Goal: Contribute content: Contribute content

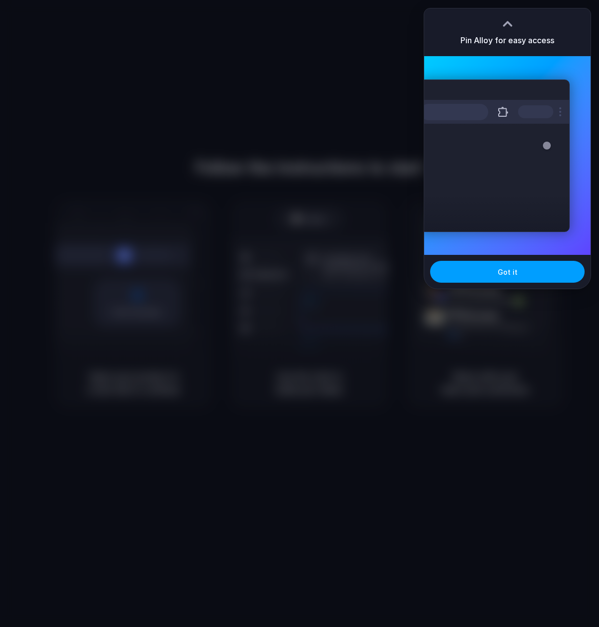
click at [470, 268] on button "Got it" at bounding box center [507, 272] width 154 height 22
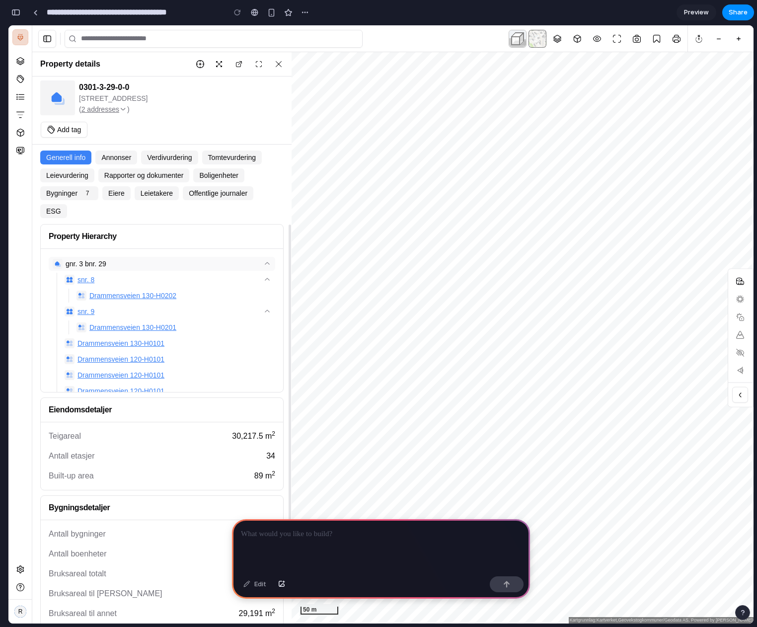
click at [327, 537] on div at bounding box center [381, 545] width 298 height 53
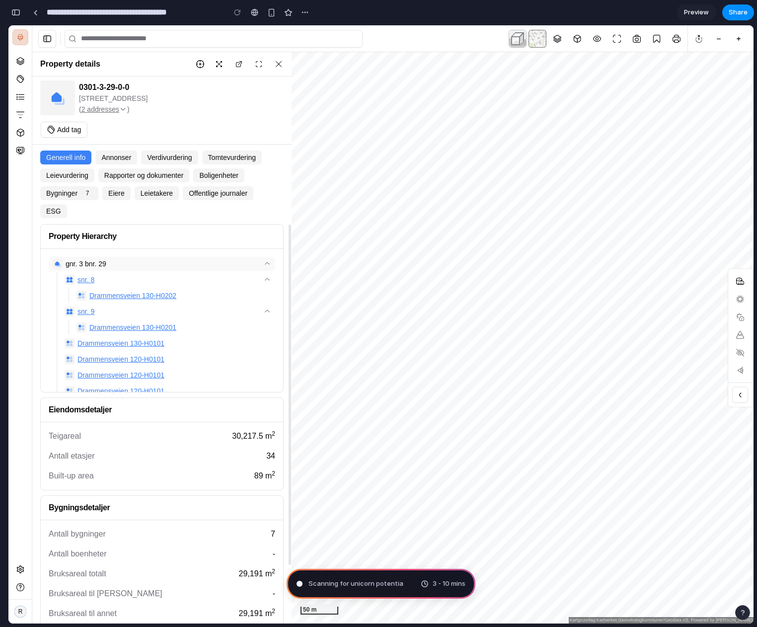
type input "**********"
click at [354, 580] on span "Channeling Steve Jobs .." at bounding box center [353, 583] width 91 height 10
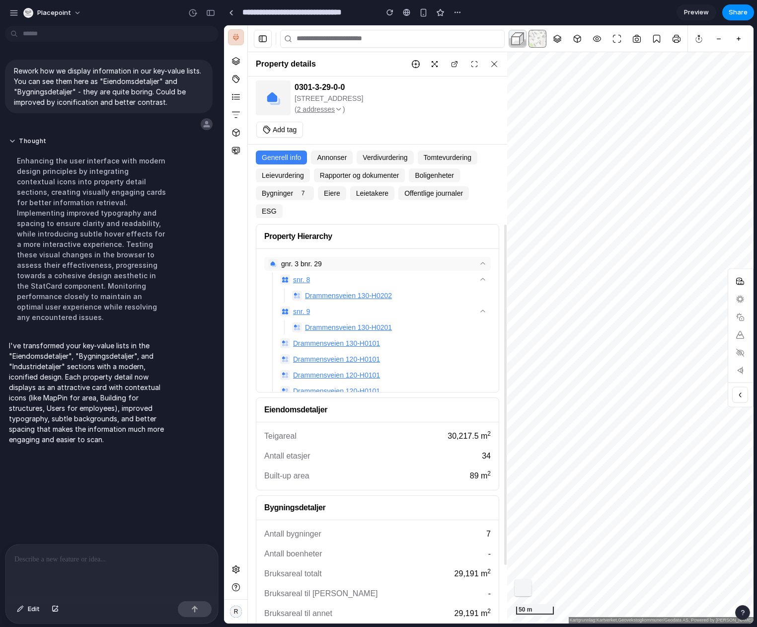
click at [150, 506] on div "Rework how we display information in our key-value lists. You can see them here…" at bounding box center [108, 287] width 217 height 514
click at [12, 13] on div "button" at bounding box center [13, 12] width 9 height 9
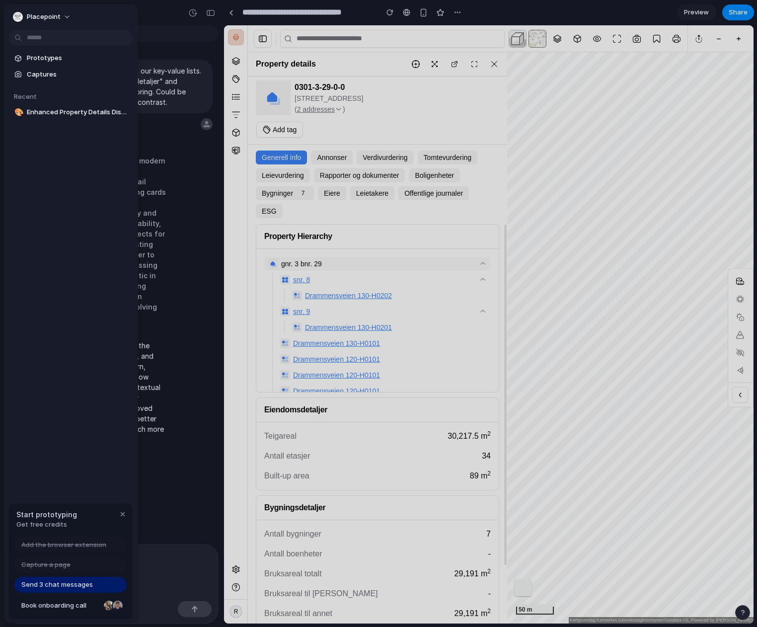
click at [45, 189] on div "Prototypes Captures Recent 🎨 Enhanced Property Details Display" at bounding box center [71, 127] width 134 height 246
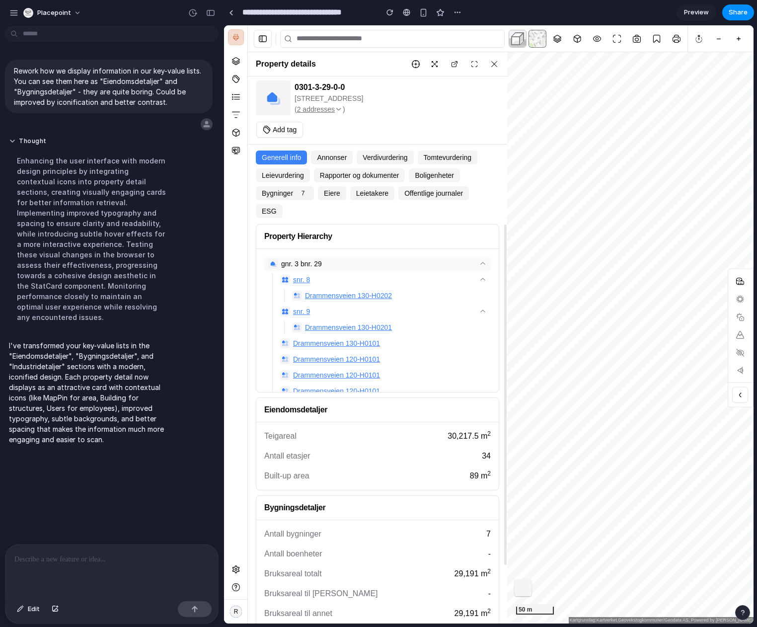
click at [60, 580] on div at bounding box center [111, 570] width 213 height 53
click at [17, 11] on div "button" at bounding box center [13, 12] width 9 height 9
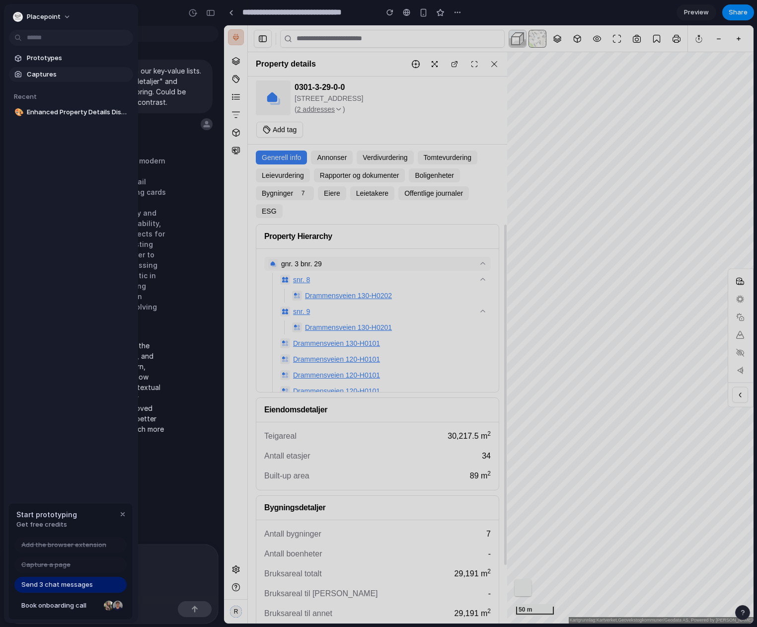
click at [49, 72] on span "Captures" at bounding box center [78, 75] width 102 height 10
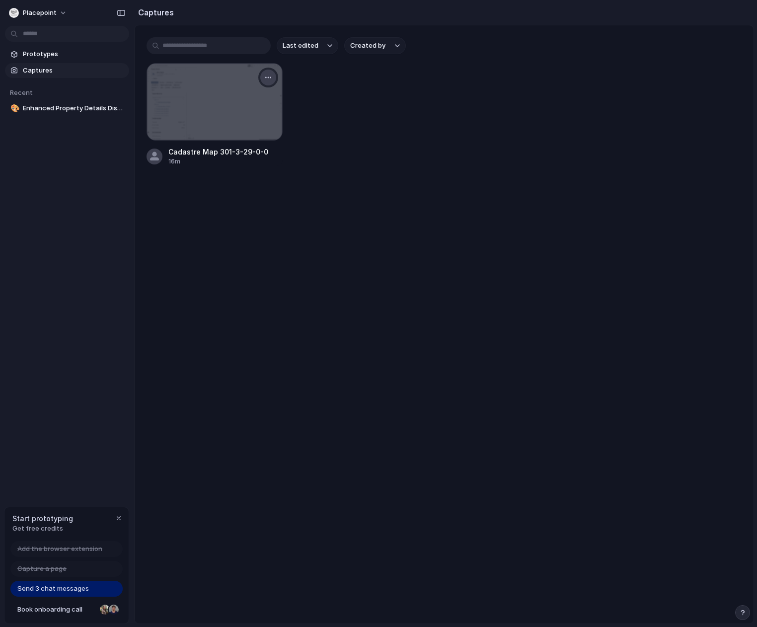
click at [264, 76] on div "button" at bounding box center [268, 77] width 8 height 8
click at [253, 98] on span "Create prototype" at bounding box center [240, 100] width 56 height 10
click at [236, 228] on main "Last edited Created by Cadastre Map 301-3-29-0-0 16m" at bounding box center [444, 324] width 620 height 599
click at [59, 50] on span "Prototypes" at bounding box center [74, 54] width 102 height 10
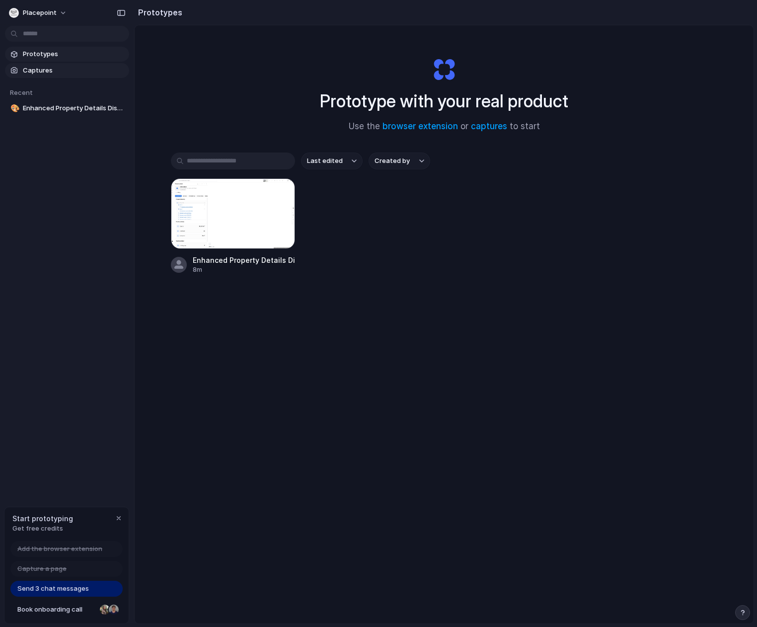
click at [34, 68] on span "Captures" at bounding box center [74, 71] width 102 height 10
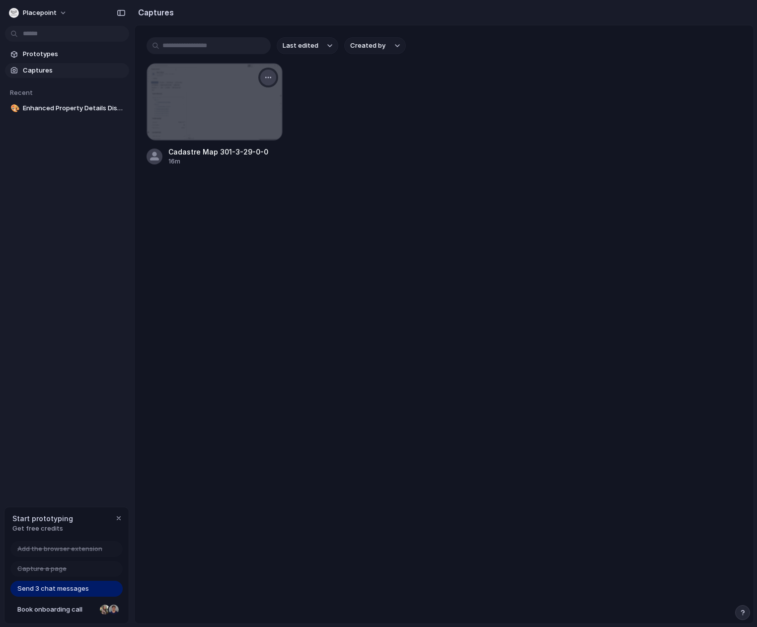
click at [270, 75] on div "button" at bounding box center [268, 77] width 8 height 8
click at [218, 100] on span "Create prototype" at bounding box center [240, 100] width 56 height 10
click at [73, 115] on link "🎨 Enhanced Property Details Display" at bounding box center [67, 108] width 124 height 15
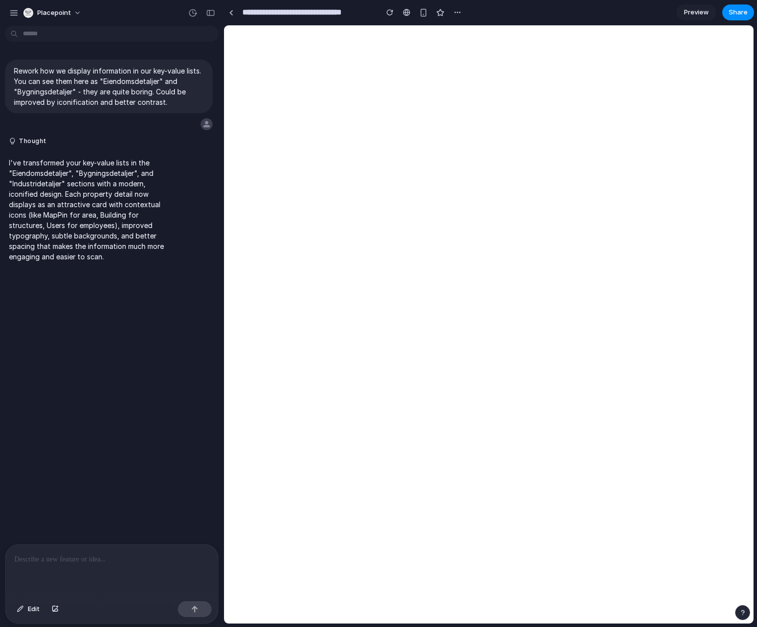
click at [69, 557] on p at bounding box center [111, 559] width 195 height 12
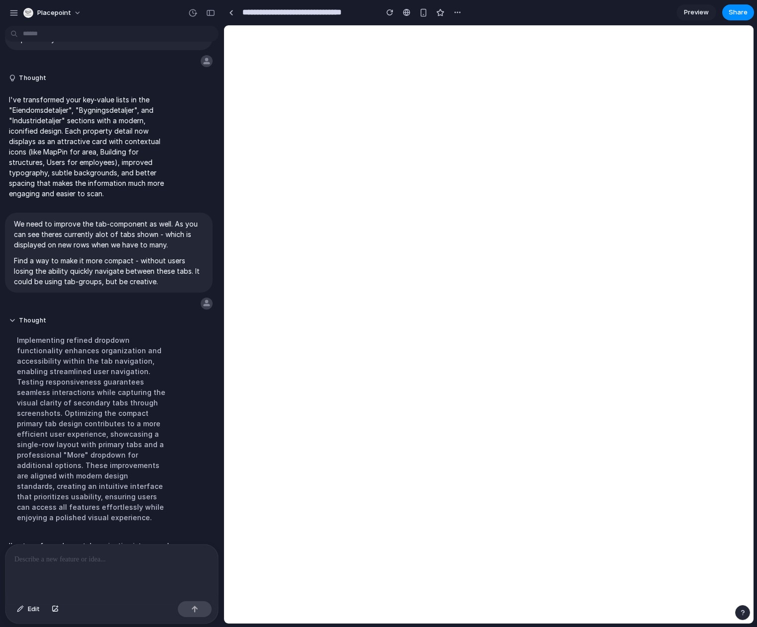
scroll to position [188, 0]
